Goal: Transaction & Acquisition: Purchase product/service

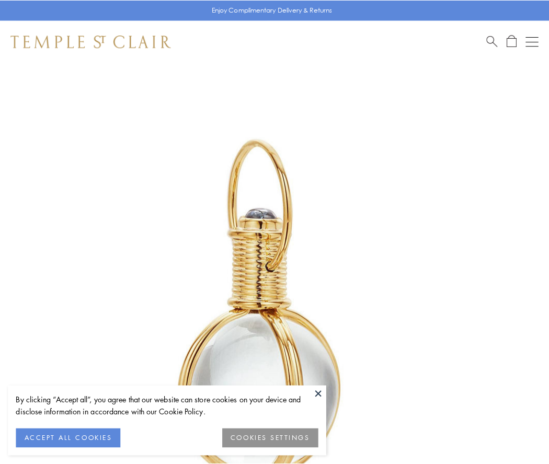
scroll to position [273, 0]
